Goal: Transaction & Acquisition: Book appointment/travel/reservation

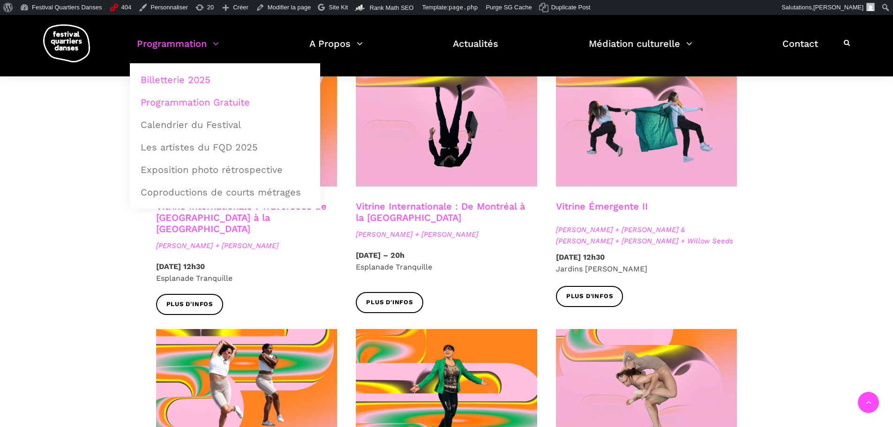
click at [201, 80] on link "Billetterie 2025" at bounding box center [225, 80] width 180 height 22
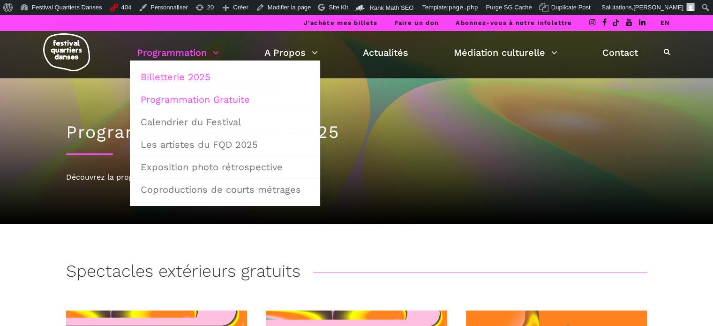
click at [185, 71] on link "Billetterie 2025" at bounding box center [225, 77] width 180 height 22
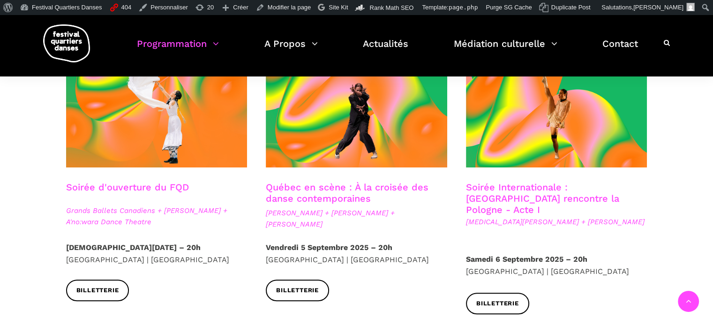
scroll to position [281, 0]
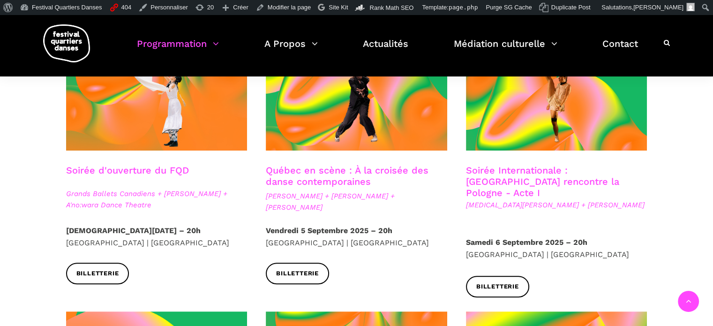
drag, startPoint x: 56, startPoint y: 168, endPoint x: 50, endPoint y: 172, distance: 7.0
drag, startPoint x: 75, startPoint y: 172, endPoint x: 192, endPoint y: 174, distance: 116.2
click at [192, 174] on div "Soirée d'ouverture du FQD Grands Ballets Canadiens + [PERSON_NAME] + A'no:wara …" at bounding box center [157, 194] width 200 height 60
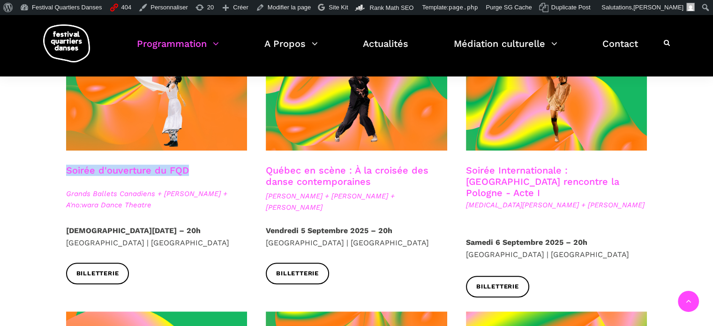
drag, startPoint x: 78, startPoint y: 171, endPoint x: 191, endPoint y: 175, distance: 113.5
click at [191, 175] on div "Soirée d'ouverture du FQD Grands Ballets Canadiens + Charles Brecard + A'no:war…" at bounding box center [157, 194] width 200 height 60
copy link "Soirée d'ouverture du FQD"
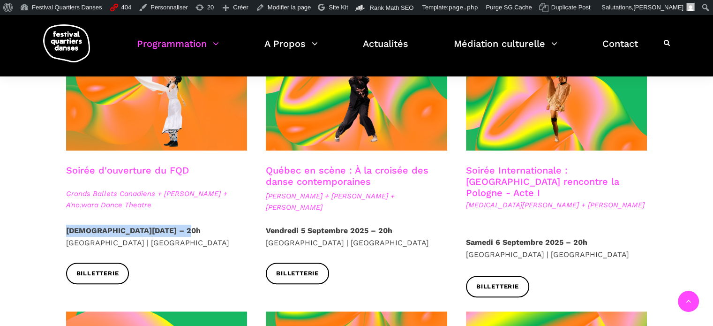
drag, startPoint x: 64, startPoint y: 228, endPoint x: 184, endPoint y: 227, distance: 119.5
click at [184, 227] on div "Jeudi 4 Septembre 2025 – 20h Cinquième Salle | Place des Arts" at bounding box center [157, 243] width 200 height 38
copy strong "Jeudi 4 Septembre 2025 – 20h"
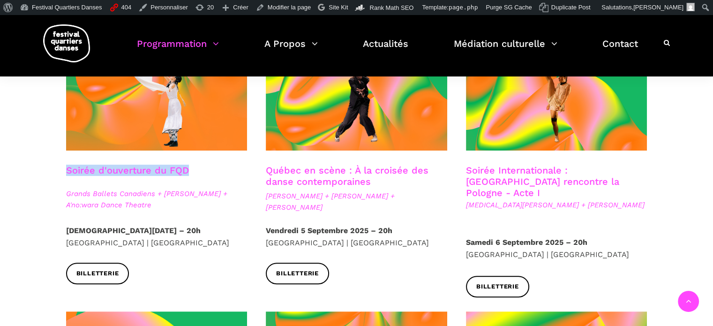
drag, startPoint x: 58, startPoint y: 169, endPoint x: 196, endPoint y: 167, distance: 138.7
click at [196, 167] on div "Soirée d'ouverture du FQD Grands Ballets Canadiens + Charles Brecard + A'no:war…" at bounding box center [157, 194] width 200 height 60
copy link "Soirée d'ouverture du FQD"
drag, startPoint x: 65, startPoint y: 193, endPoint x: 149, endPoint y: 204, distance: 84.7
click at [149, 204] on div "Soirée d'ouverture du FQD Grands Ballets Canadiens + Charles Brecard + A'no:war…" at bounding box center [157, 194] width 200 height 60
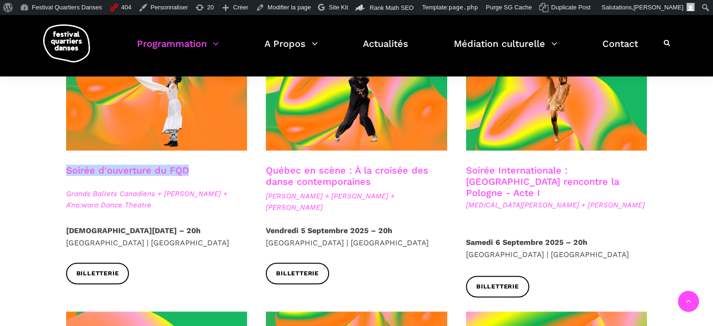
copy span "Grands Ballets Canadiens + Charles Brecard + A'no:wara Dance Theatre"
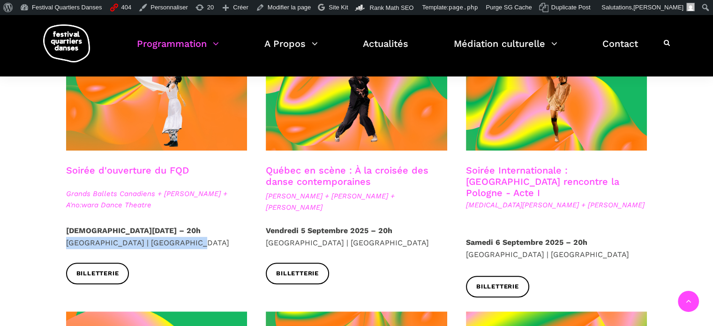
drag, startPoint x: 62, startPoint y: 243, endPoint x: 184, endPoint y: 241, distance: 121.4
click at [184, 241] on div "Jeudi 4 Septembre 2025 – 20h Cinquième Salle | Place des Arts" at bounding box center [157, 243] width 200 height 38
copy p "Cinquième Salle | Place des Arts"
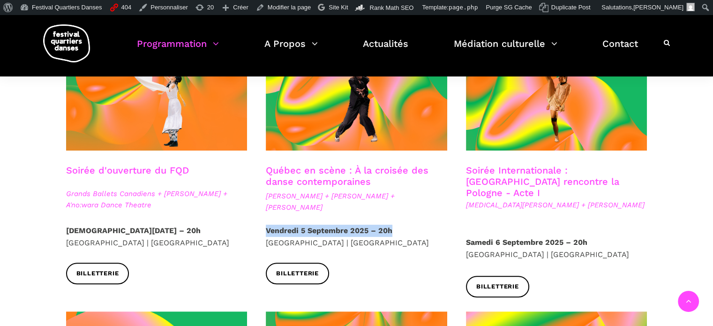
drag, startPoint x: 264, startPoint y: 230, endPoint x: 395, endPoint y: 227, distance: 130.8
click at [395, 227] on div "Vendredi 5 Septembre 2025 – 20h Cinquième salle | Place des Arts" at bounding box center [356, 243] width 200 height 38
copy strong "Vendredi 5 Septembre 2025 – 20h"
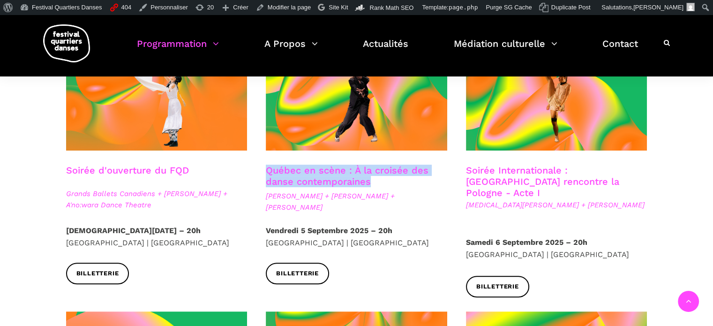
drag, startPoint x: 262, startPoint y: 167, endPoint x: 373, endPoint y: 182, distance: 111.6
click at [373, 182] on div "Québec en scène : À la croisée des danse contemporaines Ivanie Aubin-Malo + Zac…" at bounding box center [356, 194] width 200 height 60
copy link "Québec en scène : À la croisée des danse contemporaines"
drag, startPoint x: 266, startPoint y: 194, endPoint x: 324, endPoint y: 208, distance: 59.7
click at [324, 208] on span "Ivanie Aubin-Malo + Zachary Bastille + Pauline Berndsen Danse" at bounding box center [356, 201] width 181 height 22
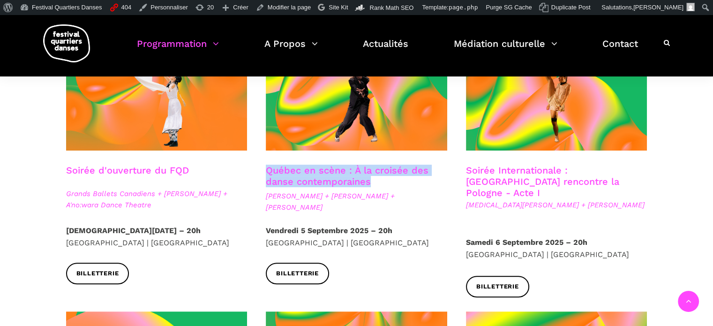
copy span "Ivanie Aubin-Malo + Zachary Bastille + Pauline Berndsen Danse"
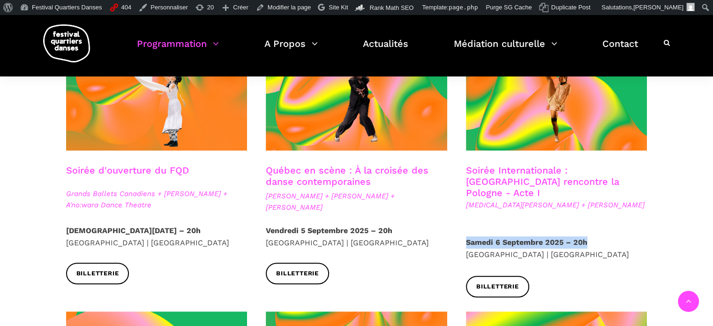
drag, startPoint x: 465, startPoint y: 231, endPoint x: 588, endPoint y: 230, distance: 122.8
click at [588, 236] on div "Samedi 6 Septembre 2025 – 20h Cinquième Salle | Place des Arts" at bounding box center [556, 255] width 200 height 39
copy strong "Samedi 6 Septembre 2025 – 20h"
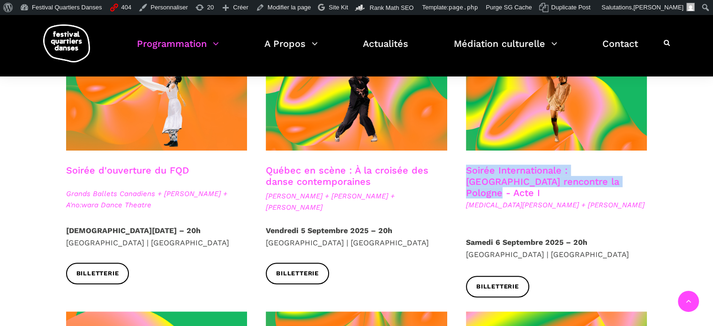
drag, startPoint x: 462, startPoint y: 166, endPoint x: 598, endPoint y: 181, distance: 137.6
click at [598, 181] on div "Soirée Internationale : Montréal rencontre la Pologne - Acte I Kyra Jean Green …" at bounding box center [556, 200] width 200 height 72
copy link "Soirée Internationale : Montréal rencontre la Pologne - Acte I"
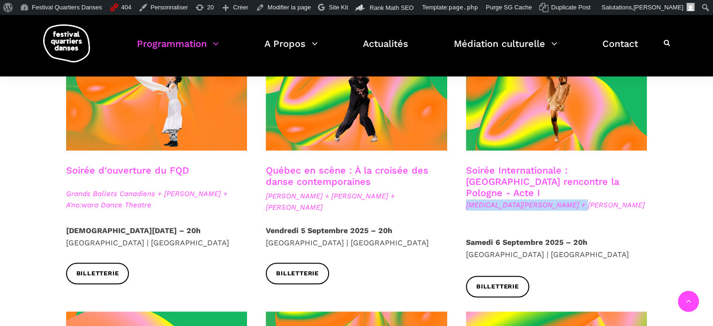
drag, startPoint x: 466, startPoint y: 193, endPoint x: 574, endPoint y: 193, distance: 108.7
click at [574, 199] on span "Kyra Jean Green + Janusz Orlik" at bounding box center [556, 204] width 181 height 11
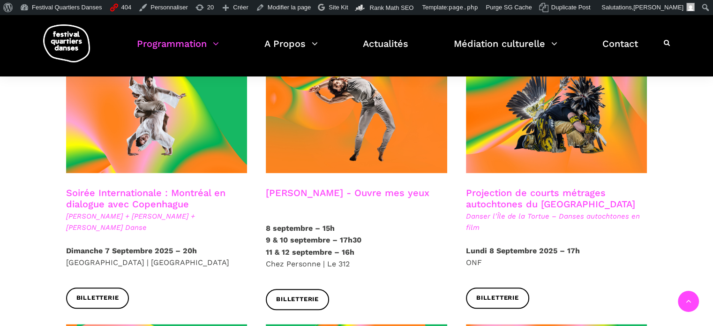
scroll to position [562, 0]
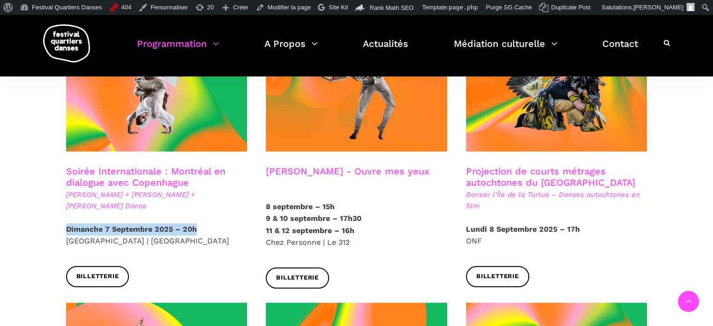
drag, startPoint x: 113, startPoint y: 221, endPoint x: 196, endPoint y: 219, distance: 83.4
click at [196, 223] on div "Dimanche 7 Septembre 2025 – 20h Cinquième Salle | Place des Arts" at bounding box center [157, 244] width 200 height 43
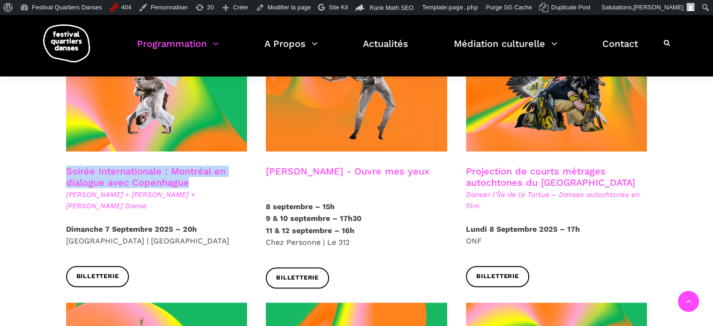
drag, startPoint x: 64, startPoint y: 159, endPoint x: 194, endPoint y: 172, distance: 130.5
click at [194, 172] on div "Soirée Internationale : Montréal en dialogue avec Copenhague Charles-Alexis Des…" at bounding box center [157, 194] width 200 height 58
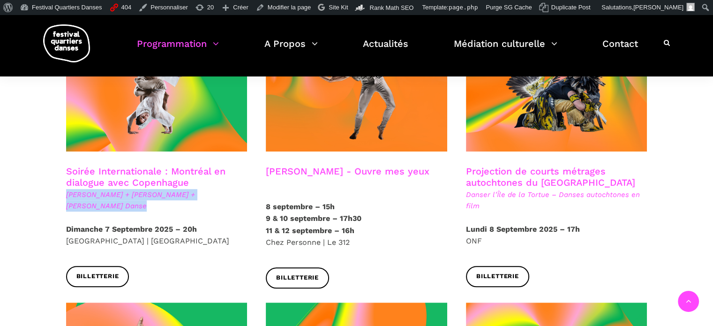
drag, startPoint x: 66, startPoint y: 184, endPoint x: 92, endPoint y: 193, distance: 27.7
click at [92, 193] on span "Charles-Alexis Desgagnés + Lene Boel + Skeels Danse" at bounding box center [156, 200] width 181 height 22
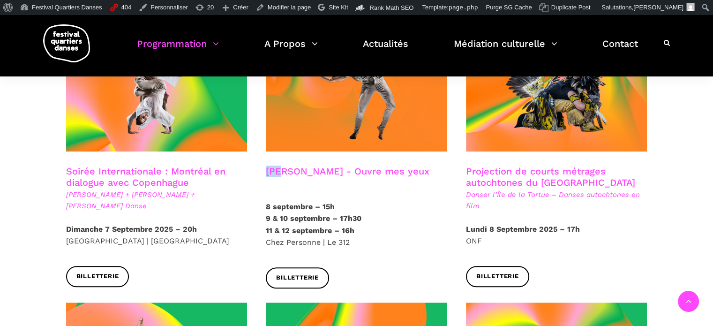
drag, startPoint x: 267, startPoint y: 157, endPoint x: 285, endPoint y: 157, distance: 18.3
click at [285, 165] on h3 "Charles-Alexis Desgagnés - Ouvre mes yeux" at bounding box center [348, 176] width 164 height 23
click at [257, 152] on div at bounding box center [356, 97] width 200 height 135
drag, startPoint x: 264, startPoint y: 157, endPoint x: 310, endPoint y: 168, distance: 47.2
click at [310, 168] on div "Charles-Alexis Desgagnés - Ouvre mes yeux" at bounding box center [356, 182] width 200 height 35
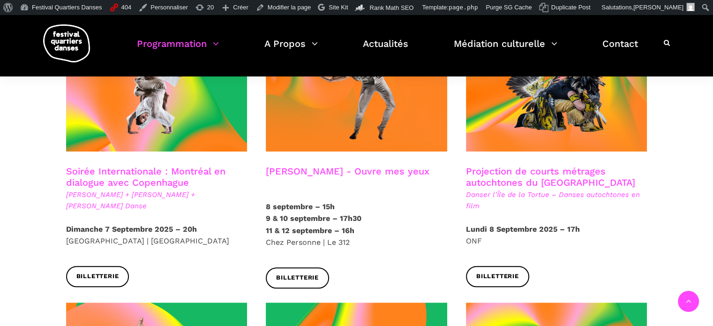
click at [380, 165] on h3 "Charles-Alexis Desgagnés - Ouvre mes yeux" at bounding box center [348, 176] width 164 height 23
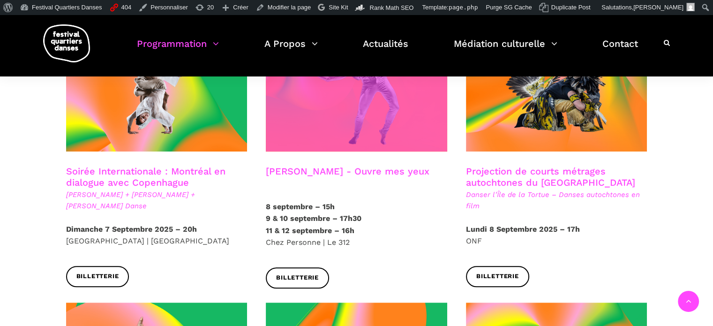
click at [347, 108] on span at bounding box center [356, 90] width 181 height 121
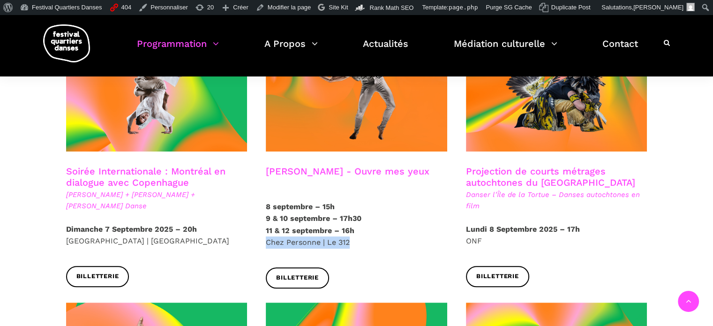
drag, startPoint x: 266, startPoint y: 229, endPoint x: 351, endPoint y: 232, distance: 84.9
click at [351, 232] on p "8 septembre – 15h 9 & 10 septembre – 17h30 11 & 12 septembre – 16h Chez Personn…" at bounding box center [356, 225] width 181 height 48
click at [262, 239] on div "8 septembre – 15h 9 & 10 septembre – 17h30 11 & 12 septembre – 16h Chez Personn…" at bounding box center [356, 234] width 200 height 67
click at [292, 228] on p "8 septembre – 15h 9 & 10 septembre – 17h30 11 & 12 septembre – 16h Chez Personn…" at bounding box center [356, 225] width 181 height 48
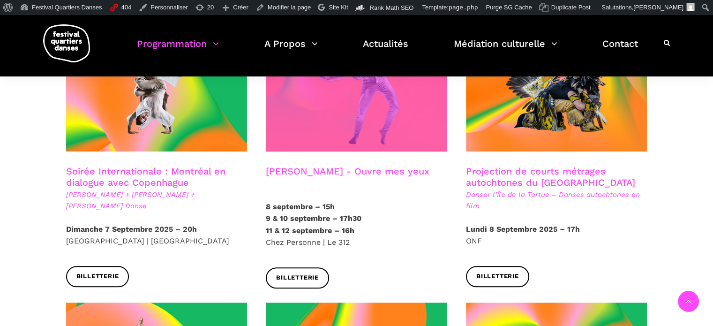
click at [380, 113] on span at bounding box center [356, 90] width 181 height 121
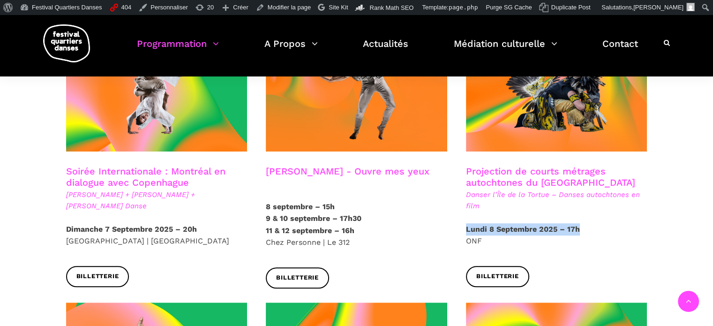
drag, startPoint x: 465, startPoint y: 215, endPoint x: 577, endPoint y: 220, distance: 112.6
click at [577, 223] on div "Lundi 8 Septembre 2025 – 17h ONF" at bounding box center [556, 244] width 200 height 43
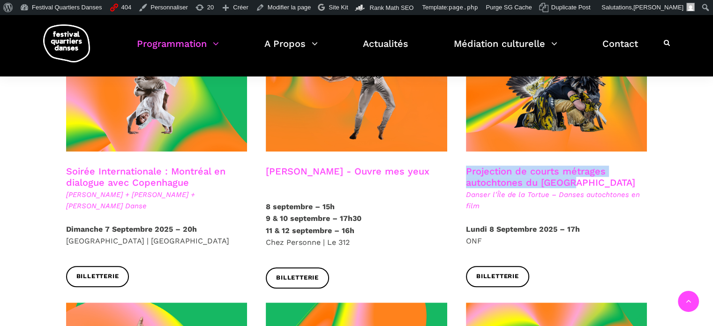
drag, startPoint x: 467, startPoint y: 159, endPoint x: 575, endPoint y: 170, distance: 109.2
click at [575, 170] on h3 "Projection de courts métrages autochtones du Québec" at bounding box center [556, 176] width 181 height 23
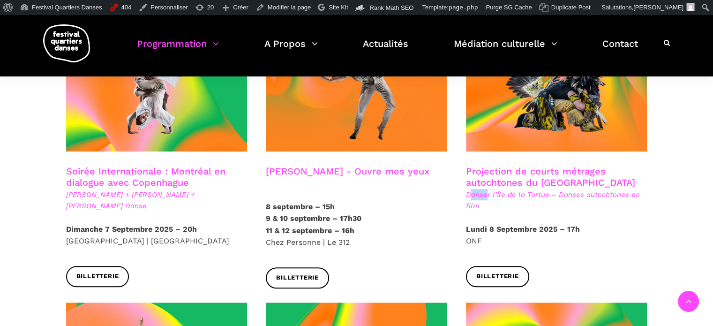
drag, startPoint x: 469, startPoint y: 183, endPoint x: 486, endPoint y: 188, distance: 18.2
click at [486, 189] on span "Danser l’Île de la Tortue – Danses autochtones en film" at bounding box center [556, 200] width 181 height 22
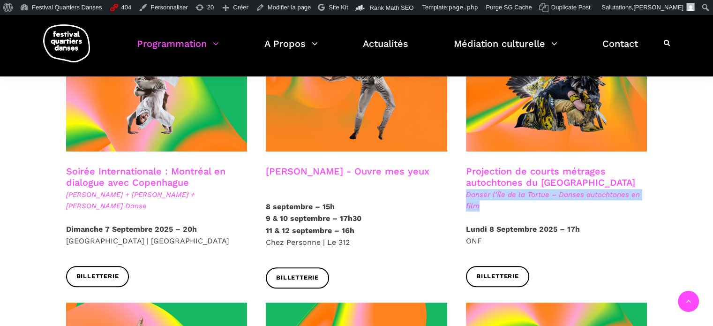
drag, startPoint x: 467, startPoint y: 181, endPoint x: 480, endPoint y: 189, distance: 15.3
click at [480, 189] on span "Danser l’Île de la Tortue – Danses autochtones en film" at bounding box center [556, 200] width 181 height 22
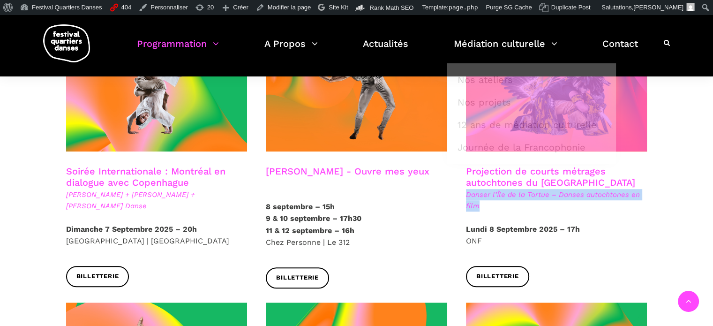
click at [625, 110] on span at bounding box center [556, 90] width 181 height 121
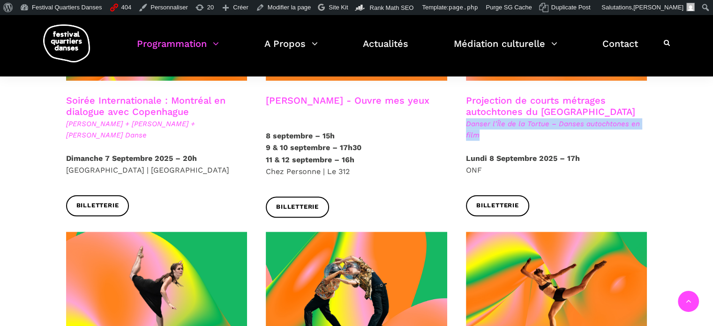
scroll to position [656, 0]
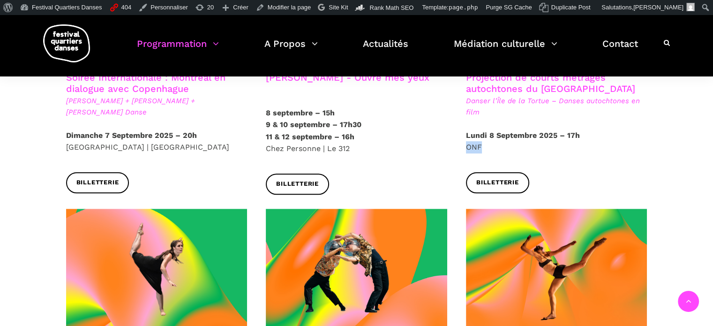
drag, startPoint x: 467, startPoint y: 133, endPoint x: 480, endPoint y: 134, distance: 13.3
click at [480, 134] on p "Lundi 8 Septembre 2025 – 17h ONF" at bounding box center [556, 141] width 181 height 24
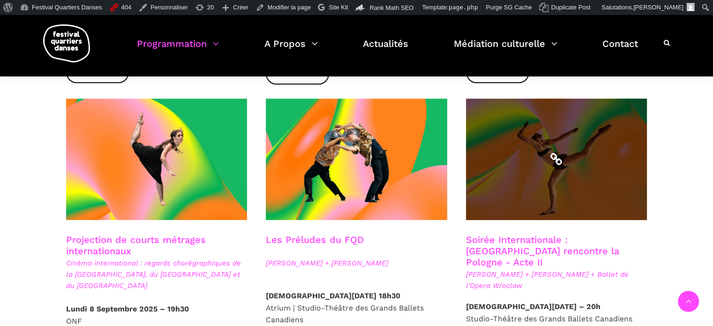
scroll to position [750, 0]
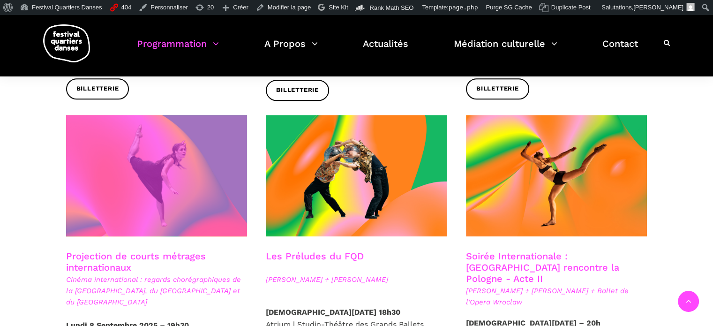
click at [176, 198] on span at bounding box center [156, 175] width 181 height 121
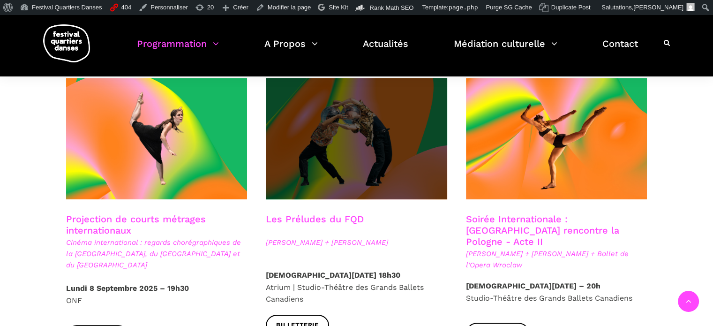
scroll to position [797, 0]
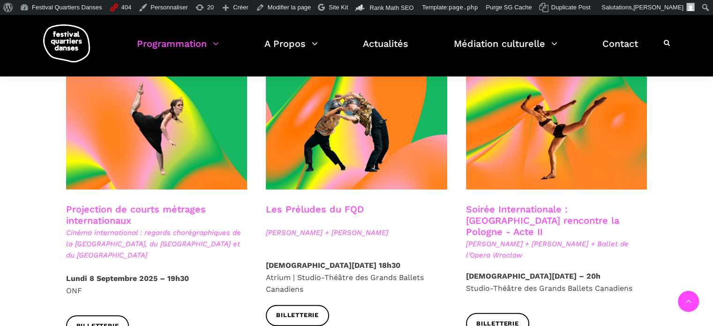
drag, startPoint x: 266, startPoint y: 253, endPoint x: 388, endPoint y: 251, distance: 121.4
click at [388, 261] on strong "Jeudi 11 Septembre 2025 – 18h30" at bounding box center [333, 265] width 134 height 9
drag, startPoint x: 260, startPoint y: 198, endPoint x: 372, endPoint y: 200, distance: 112.5
click at [372, 203] on div "Les Préludes du FQD Elahe Moonesi + Janelle Hacault" at bounding box center [356, 231] width 200 height 56
drag, startPoint x: 264, startPoint y: 221, endPoint x: 380, endPoint y: 218, distance: 115.3
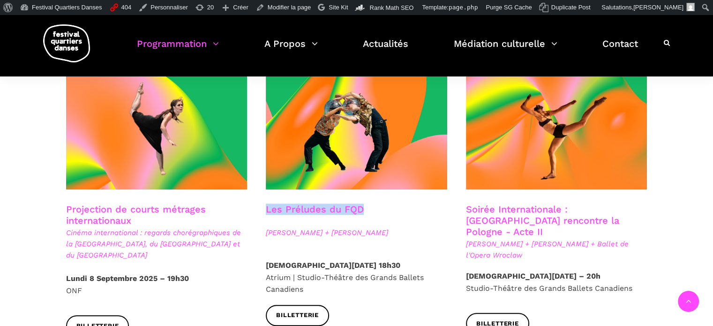
click at [380, 218] on div "Les Préludes du FQD Elahe Moonesi + Janelle Hacault" at bounding box center [356, 231] width 200 height 56
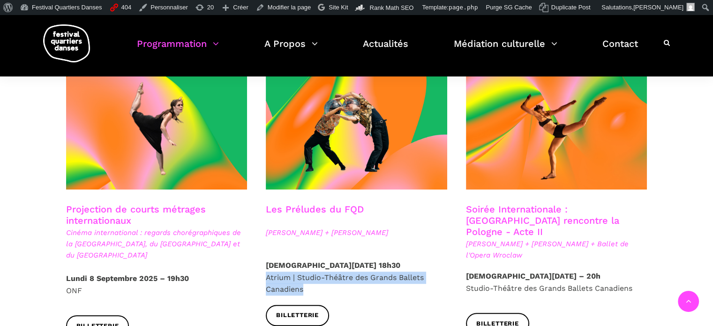
drag, startPoint x: 264, startPoint y: 264, endPoint x: 310, endPoint y: 276, distance: 47.5
click at [310, 276] on div "Jeudi 11 Septembre 2025 – 18h30 Atrium | Studio-Théâtre des Grands Ballets Cana…" at bounding box center [356, 277] width 200 height 36
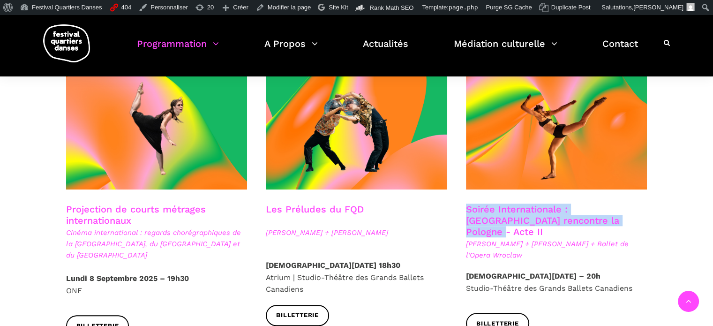
drag, startPoint x: 460, startPoint y: 194, endPoint x: 617, endPoint y: 205, distance: 157.8
click at [617, 205] on div "Soirée Internationale : Montréal rencontre la Pologne - Acte II Béatrice Larriv…" at bounding box center [556, 236] width 200 height 67
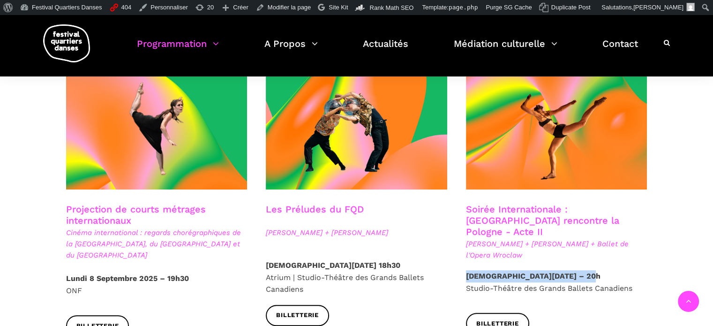
drag, startPoint x: 488, startPoint y: 250, endPoint x: 585, endPoint y: 251, distance: 96.5
click at [585, 270] on p "Jeudi 11 Septembre 2025 – 20h Studio-Théâtre des Grands Ballets Canadiens" at bounding box center [556, 282] width 181 height 24
drag, startPoint x: 467, startPoint y: 219, endPoint x: 497, endPoint y: 230, distance: 32.5
click at [497, 238] on span "Béatrice Larrivée + Cai Glover + Ballet de l'Opera Wroclaw" at bounding box center [556, 249] width 181 height 22
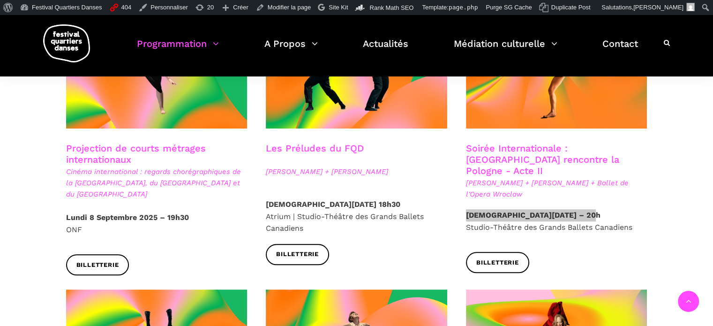
scroll to position [843, 0]
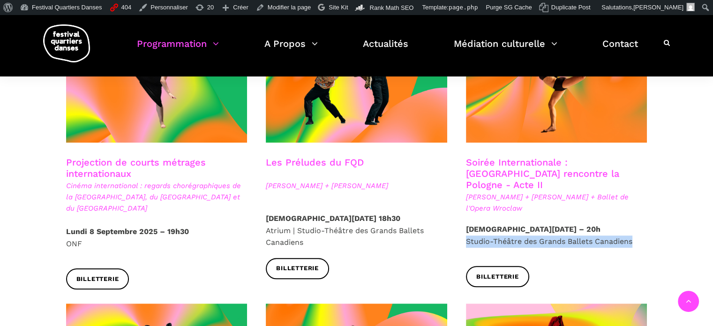
drag, startPoint x: 464, startPoint y: 215, endPoint x: 632, endPoint y: 223, distance: 168.0
click at [632, 223] on div "Jeudi 11 Septembre 2025 – 20h Studio-Théâtre des Grands Ballets Canadiens" at bounding box center [556, 244] width 200 height 43
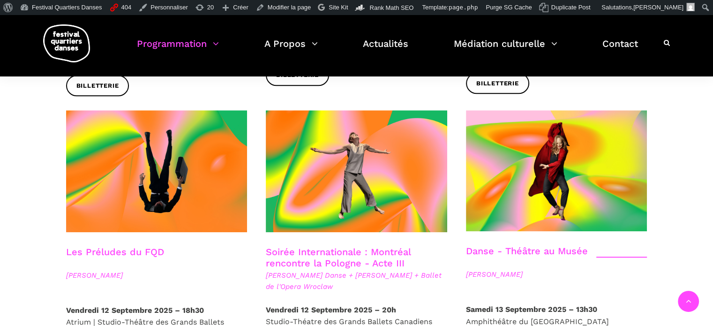
scroll to position [1078, 0]
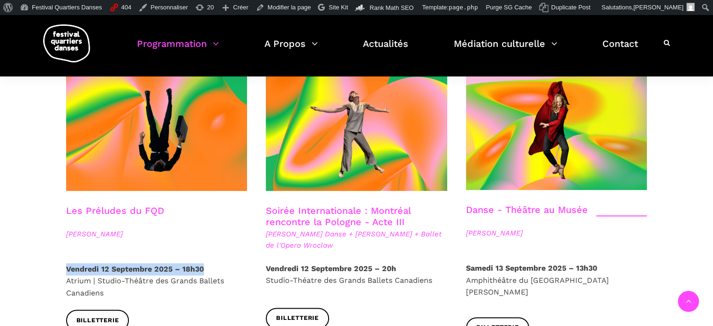
drag, startPoint x: 66, startPoint y: 246, endPoint x: 210, endPoint y: 248, distance: 144.8
click at [210, 263] on p "Vendredi 12 Septembre 2025 – 18h30 Atrium | Studio-Théâtre des Grands Ballets C…" at bounding box center [156, 281] width 181 height 36
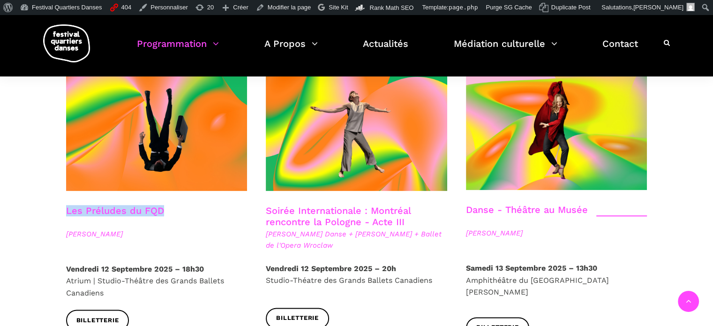
drag, startPoint x: 65, startPoint y: 189, endPoint x: 162, endPoint y: 187, distance: 97.0
click at [162, 205] on div "Les Préludes du FQD Nicholas Bellefleur" at bounding box center [157, 234] width 200 height 58
drag, startPoint x: 71, startPoint y: 211, endPoint x: 131, endPoint y: 209, distance: 59.6
click at [131, 209] on div "Les Préludes du FQD Nicholas Bellefleur" at bounding box center [157, 234] width 200 height 58
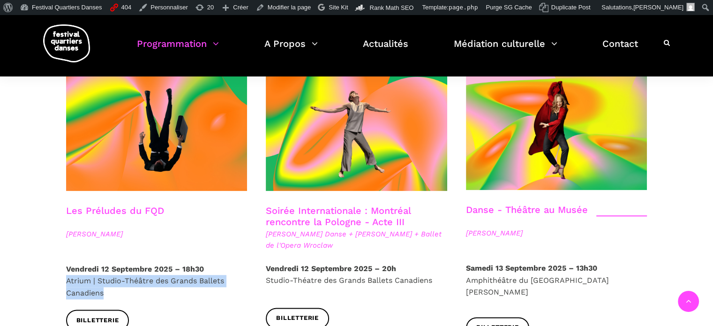
drag, startPoint x: 64, startPoint y: 256, endPoint x: 108, endPoint y: 268, distance: 45.9
click at [108, 268] on div "Vendredi 12 Septembre 2025 – 18h30 Atrium | Studio-Théâtre des Grands Ballets C…" at bounding box center [157, 286] width 200 height 47
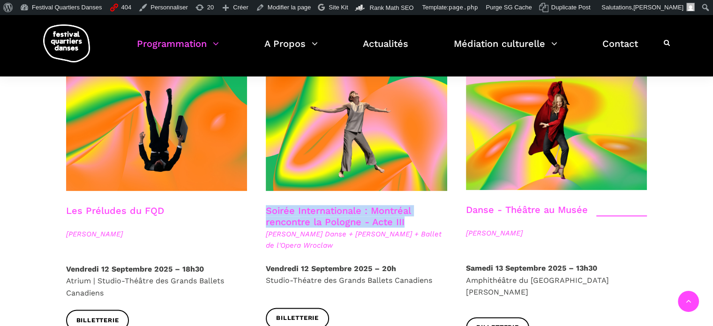
drag, startPoint x: 264, startPoint y: 187, endPoint x: 406, endPoint y: 197, distance: 142.3
click at [406, 205] on div "Soirée Internationale : Montréal rencontre la Pologne - Acte III Hélène Simonea…" at bounding box center [356, 234] width 200 height 58
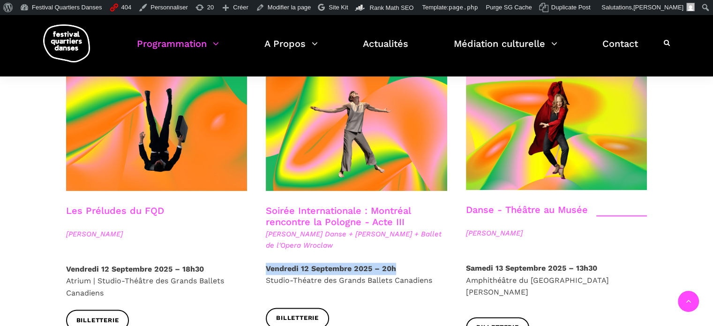
drag, startPoint x: 267, startPoint y: 245, endPoint x: 393, endPoint y: 248, distance: 126.1
click at [393, 264] on strong "Vendredi 12 Septembre 2025 – 20h" at bounding box center [331, 268] width 130 height 9
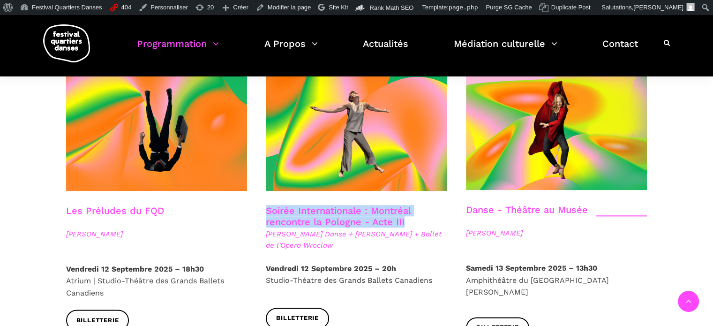
drag, startPoint x: 262, startPoint y: 187, endPoint x: 406, endPoint y: 201, distance: 144.5
click at [406, 205] on div "Soirée Internationale : Montréal rencontre la Pologne - Acte III Hélène Simonea…" at bounding box center [356, 234] width 200 height 58
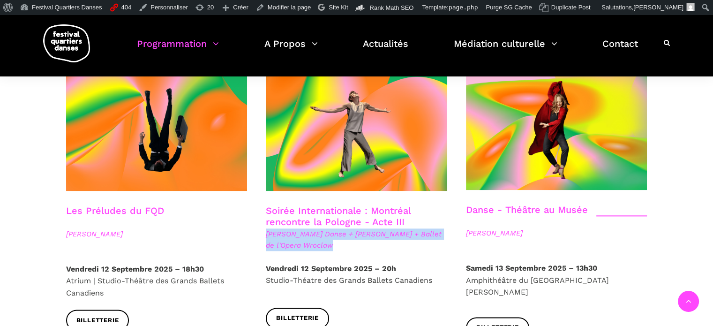
drag, startPoint x: 266, startPoint y: 213, endPoint x: 324, endPoint y: 221, distance: 58.6
click at [324, 228] on span "Hélène Simoneau Danse + Jane Mappin + Ballet de l'Opera Wroclaw" at bounding box center [356, 239] width 181 height 22
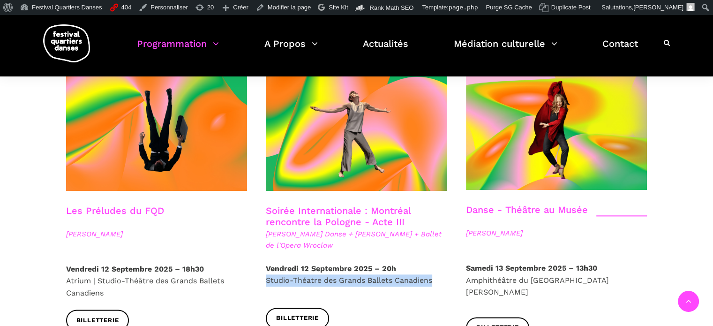
drag, startPoint x: 265, startPoint y: 256, endPoint x: 442, endPoint y: 262, distance: 177.7
click at [442, 262] on div "Vendredi 12 Septembre 2025 – 20h Studio-Théatre des Grands Ballets Canadiens" at bounding box center [356, 284] width 200 height 45
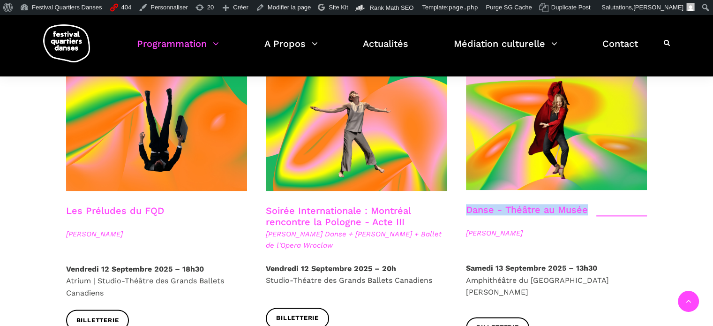
drag, startPoint x: 464, startPoint y: 184, endPoint x: 584, endPoint y: 190, distance: 120.1
click at [584, 204] on div "Danse - Théâtre au Musée Denise Clarke" at bounding box center [556, 233] width 200 height 58
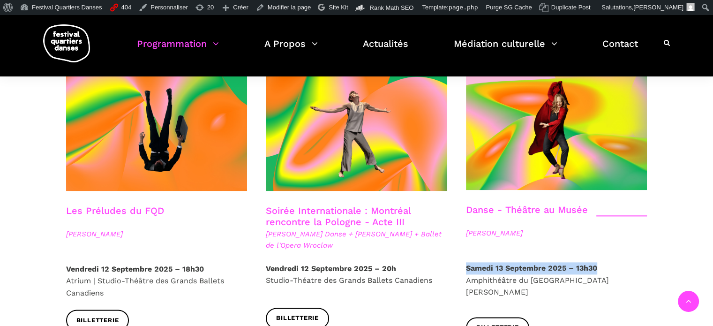
drag, startPoint x: 465, startPoint y: 246, endPoint x: 609, endPoint y: 246, distance: 144.3
click at [609, 262] on div "Samedi 13 Septembre 2025 – 13h30 Amphithéâtre du Musée McCord Stewart" at bounding box center [556, 289] width 200 height 55
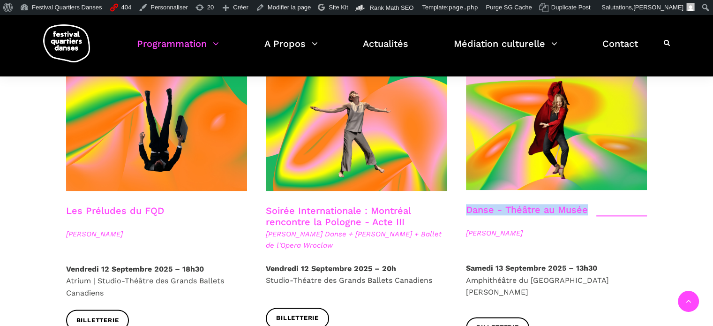
drag, startPoint x: 461, startPoint y: 186, endPoint x: 587, endPoint y: 187, distance: 126.1
click at [587, 204] on div "Danse - Théâtre au Musée Denise Clarke" at bounding box center [556, 233] width 200 height 58
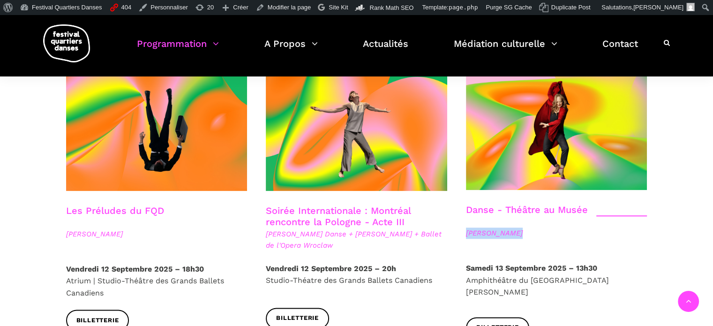
drag, startPoint x: 465, startPoint y: 209, endPoint x: 520, endPoint y: 215, distance: 55.1
click at [520, 227] on span "Denise Clarke" at bounding box center [556, 232] width 181 height 11
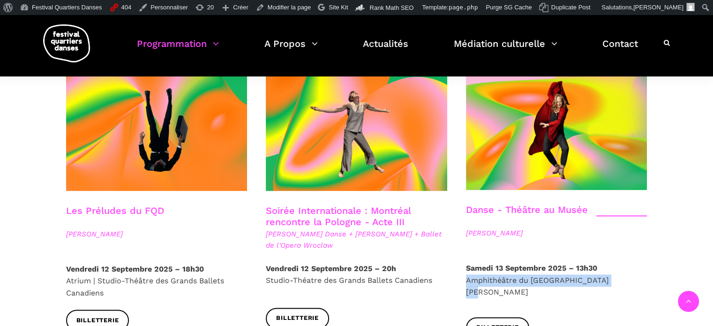
drag, startPoint x: 466, startPoint y: 258, endPoint x: 618, endPoint y: 262, distance: 151.9
click at [618, 262] on p "Samedi 13 Septembre 2025 – 13h30 Amphithéâtre du Musée McCord Stewart" at bounding box center [556, 280] width 181 height 36
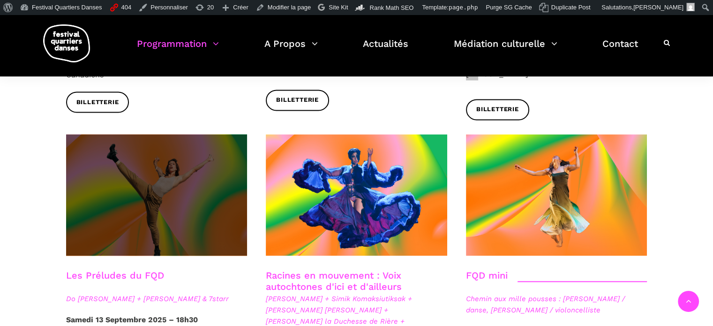
scroll to position [1312, 0]
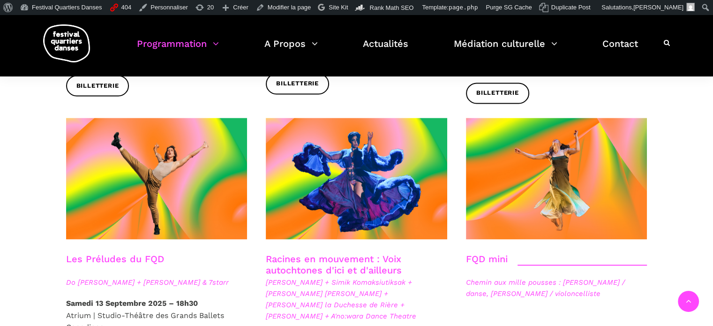
click at [64, 253] on div "Les Préludes du FQD Do Phan Hoi + Charles Brecard & 7starr" at bounding box center [157, 275] width 200 height 44
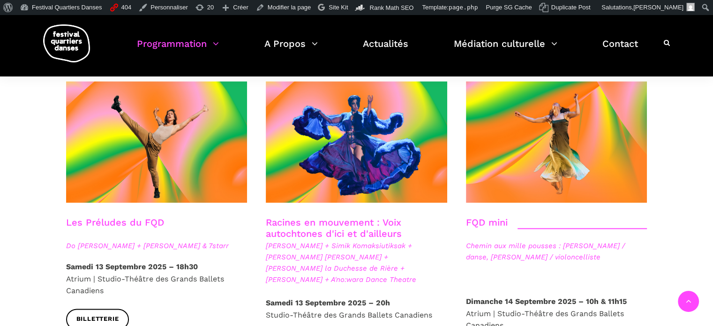
scroll to position [1359, 0]
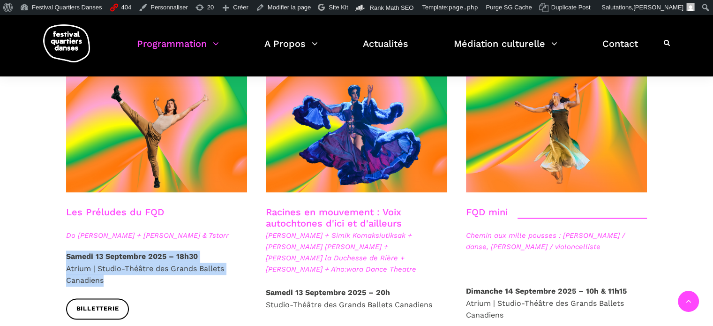
drag, startPoint x: 63, startPoint y: 225, endPoint x: 132, endPoint y: 247, distance: 72.3
click at [132, 250] on div "Samedi 13 Septembre 2025 – 18h30 Atrium | Studio-Théâtre des Grands Ballets Can…" at bounding box center [157, 274] width 200 height 48
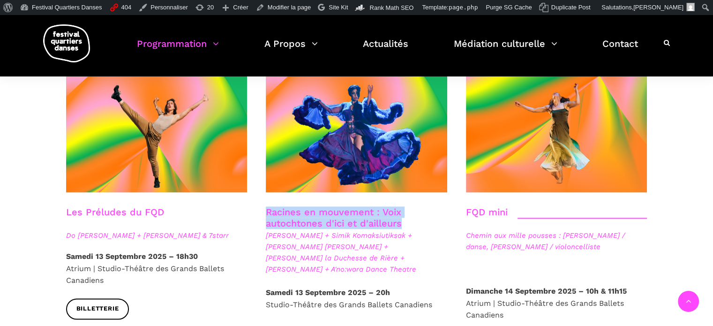
drag, startPoint x: 263, startPoint y: 178, endPoint x: 403, endPoint y: 196, distance: 140.8
click at [403, 206] on div "Racines en mouvement : Voix autochtones d'ici et d'ailleurs Nina Segalowitz + S…" at bounding box center [356, 246] width 200 height 80
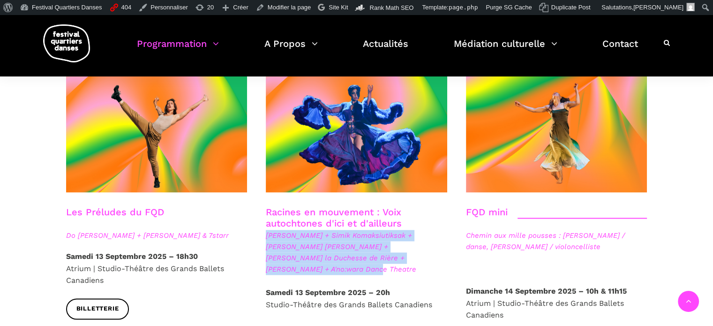
drag, startPoint x: 265, startPoint y: 205, endPoint x: 410, endPoint y: 230, distance: 147.5
click at [410, 230] on div "Racines en mouvement : Voix autochtones d'ici et d'ailleurs Nina Segalowitz + S…" at bounding box center [356, 246] width 200 height 80
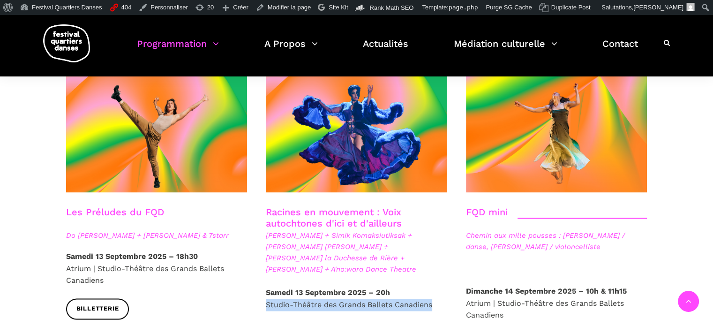
drag, startPoint x: 264, startPoint y: 262, endPoint x: 433, endPoint y: 261, distance: 168.2
click at [433, 286] on div "Samedi 13 Septembre 2025 – 20h Studio-Théâtre des Grands Ballets Canadiens" at bounding box center [356, 307] width 200 height 43
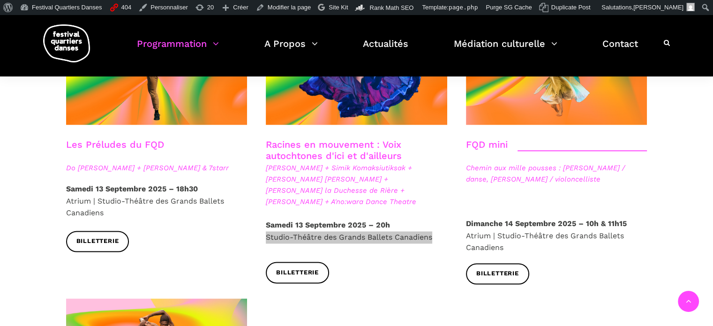
scroll to position [1406, 0]
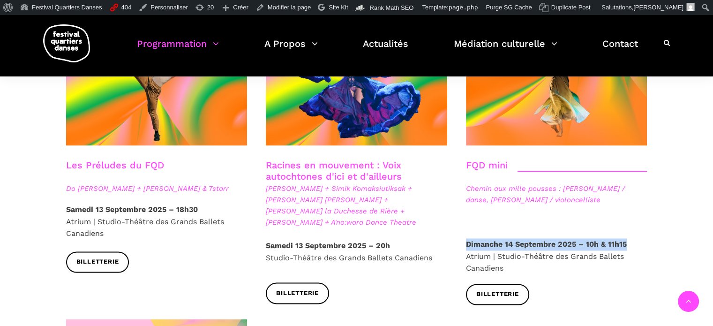
drag, startPoint x: 466, startPoint y: 211, endPoint x: 628, endPoint y: 213, distance: 162.1
click at [628, 238] on p "Dimanche 14 Septembre 2025 – 10h & 11h15 Atrium | Studio-Théâtre des Grands Bal…" at bounding box center [556, 256] width 181 height 36
drag, startPoint x: 466, startPoint y: 225, endPoint x: 494, endPoint y: 226, distance: 28.1
click at [494, 238] on p "Dimanche 14 Septembre 2025 – 10h & 11h15 Atrium | Studio-Théâtre des Grands Bal…" at bounding box center [556, 256] width 181 height 36
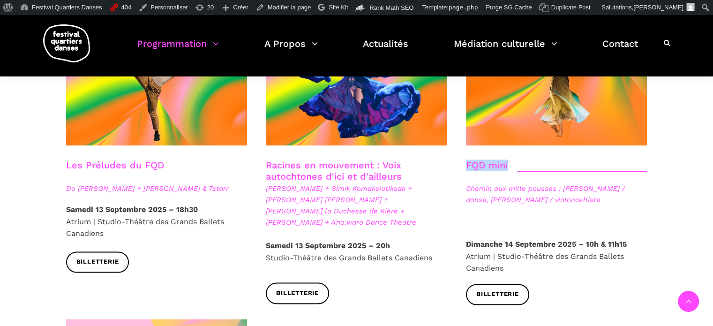
drag, startPoint x: 464, startPoint y: 136, endPoint x: 507, endPoint y: 133, distance: 43.2
click at [507, 159] on div "FQD mini Chemin aux mille pousses : Alexandra Caron / danse, Emmanuelle Lizère …" at bounding box center [556, 198] width 200 height 79
drag, startPoint x: 467, startPoint y: 159, endPoint x: 611, endPoint y: 170, distance: 144.3
click at [611, 183] on span "Chemin aux mille pousses : Alexandra Caron / danse, Emmanuelle Lizère / violonc…" at bounding box center [556, 194] width 181 height 22
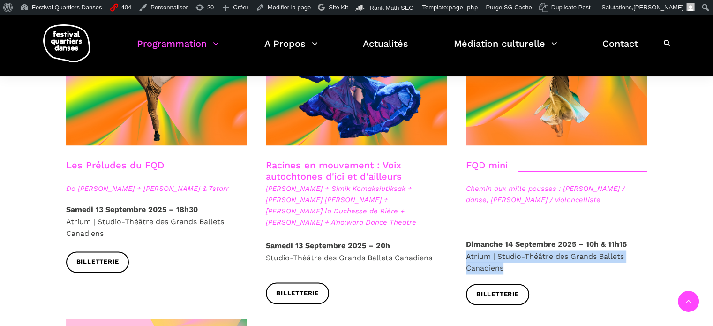
drag, startPoint x: 466, startPoint y: 225, endPoint x: 507, endPoint y: 239, distance: 43.9
click at [507, 239] on p "Dimanche 14 Septembre 2025 – 10h & 11h15 Atrium | Studio-Théâtre des Grands Bal…" at bounding box center [556, 256] width 181 height 36
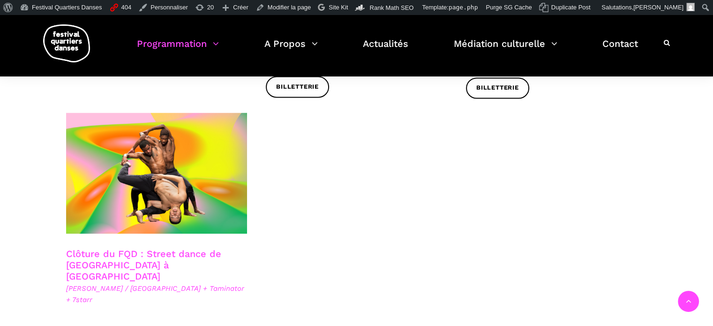
scroll to position [1640, 0]
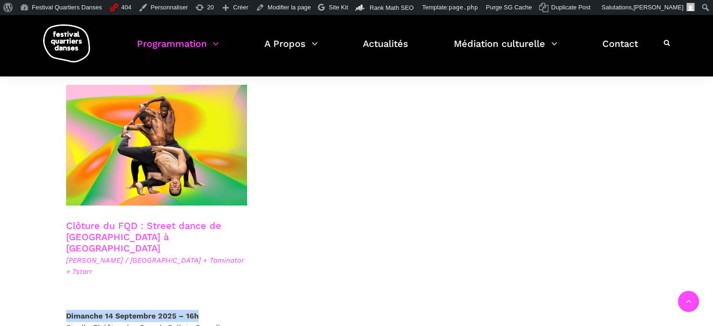
drag, startPoint x: 199, startPoint y: 259, endPoint x: 62, endPoint y: 266, distance: 137.0
click at [62, 309] on div "Dimanche 14 Septembre 2025 – 16h Studio-Théâtre des Grands Ballets Canadiens" at bounding box center [157, 330] width 200 height 43
drag, startPoint x: 200, startPoint y: 262, endPoint x: 48, endPoint y: 264, distance: 151.8
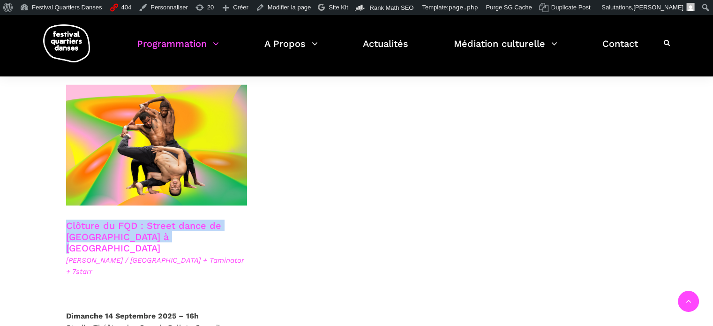
drag, startPoint x: 64, startPoint y: 194, endPoint x: 178, endPoint y: 203, distance: 114.2
click at [178, 219] on div "Clôture du FQD : Street dance de Copenhague à Montréal Lene Boel / Danemark + T…" at bounding box center [157, 264] width 200 height 90
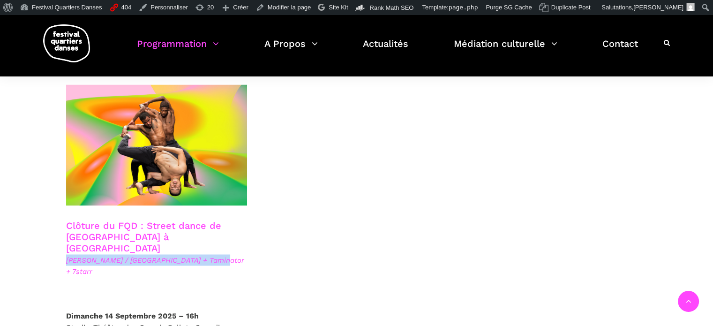
drag, startPoint x: 66, startPoint y: 218, endPoint x: 221, endPoint y: 216, distance: 155.6
click at [221, 254] on span "Lene Boel / Danemark + Taminator + 7starr" at bounding box center [156, 265] width 181 height 22
click at [65, 37] on img at bounding box center [66, 43] width 47 height 38
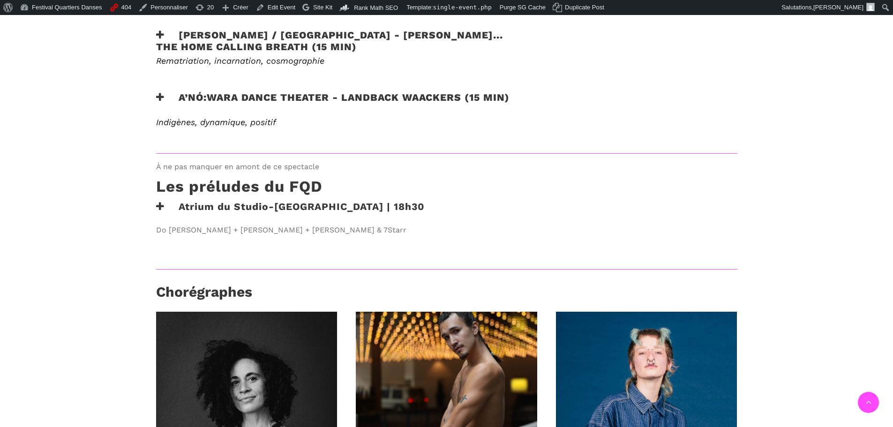
scroll to position [664, 0]
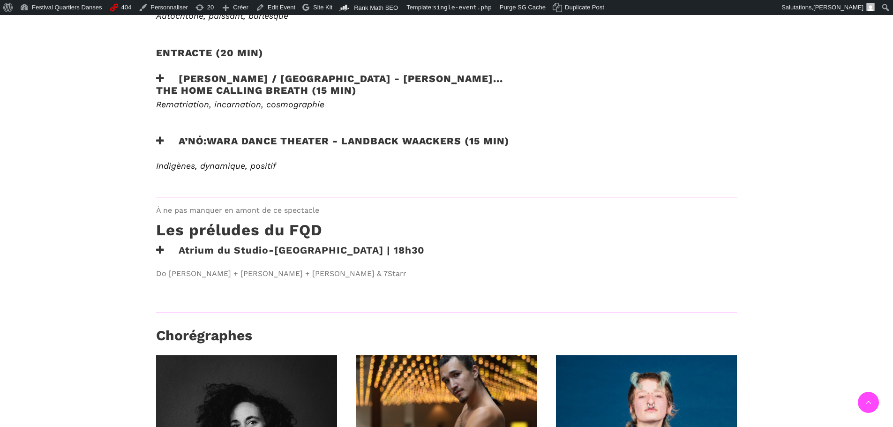
click at [249, 244] on h3 "Atrium du Studio-Théâtre des GBC | 18h30" at bounding box center [290, 255] width 269 height 23
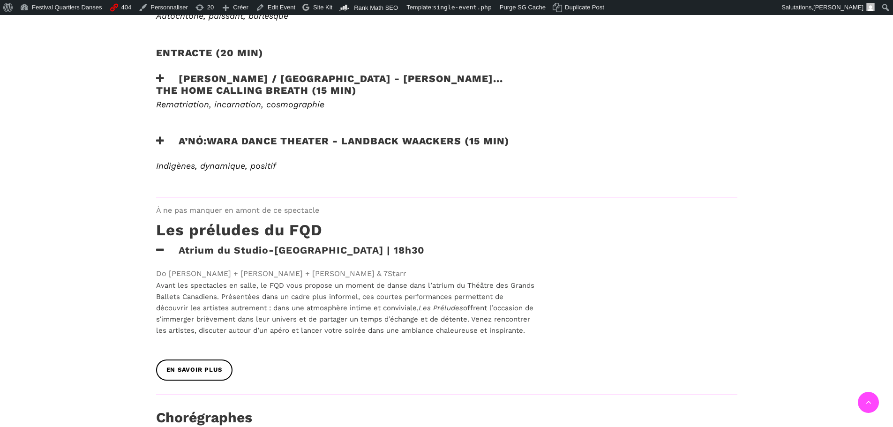
click at [249, 244] on h3 "Atrium du Studio-Théâtre des GBC | 18h30" at bounding box center [290, 255] width 269 height 23
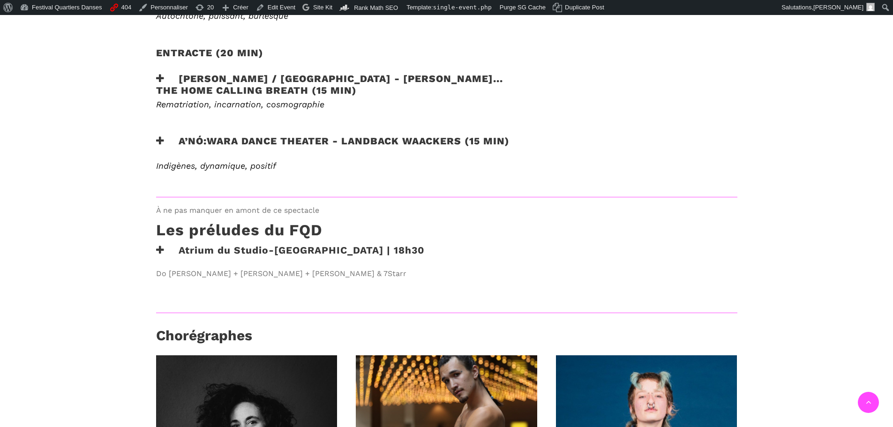
click at [249, 244] on h3 "Atrium du Studio-Théâtre des GBC | 18h30" at bounding box center [290, 255] width 269 height 23
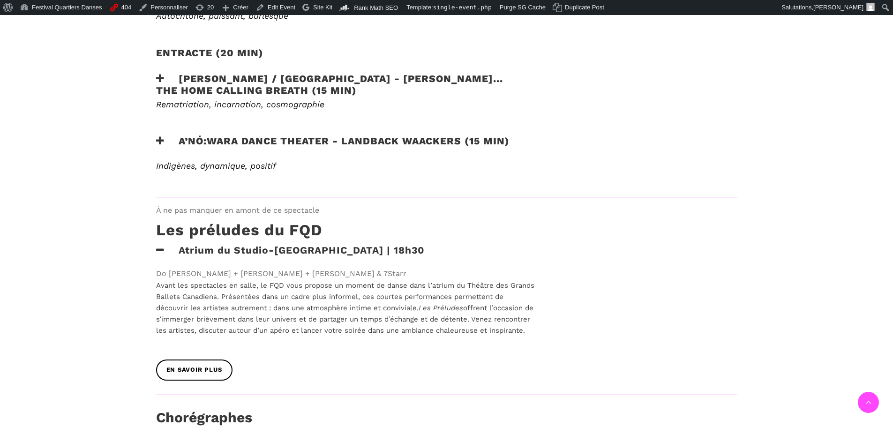
click at [233, 244] on h3 "Atrium du Studio-Théâtre des GBC | 18h30" at bounding box center [290, 255] width 269 height 23
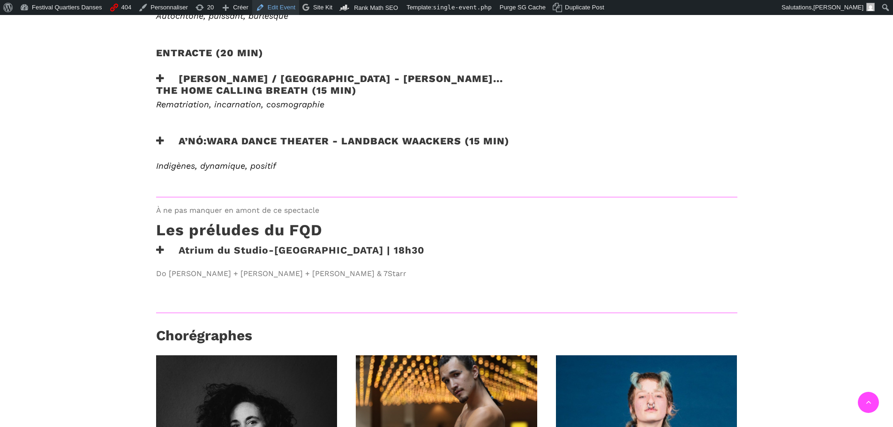
click at [257, 7] on link "Edit Event" at bounding box center [275, 7] width 47 height 15
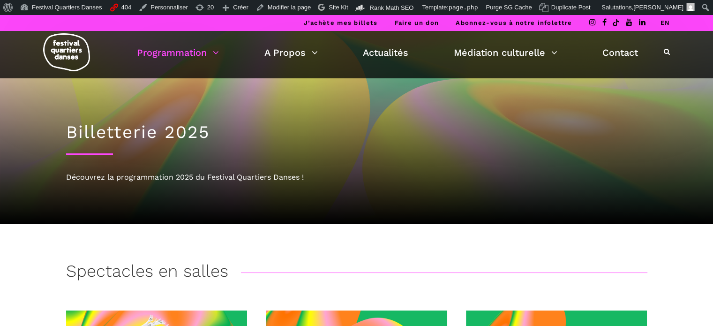
click at [75, 50] on img at bounding box center [66, 52] width 47 height 38
